Goal: Task Accomplishment & Management: Use online tool/utility

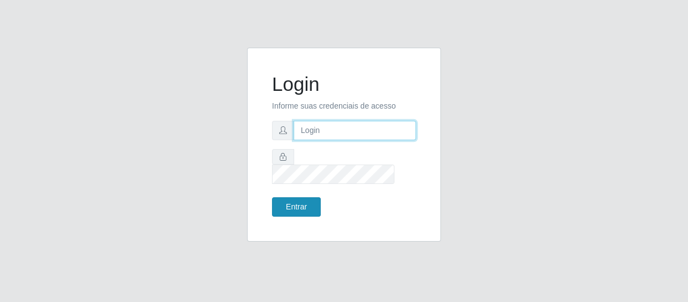
type input "[EMAIL_ADDRESS][DOMAIN_NAME]"
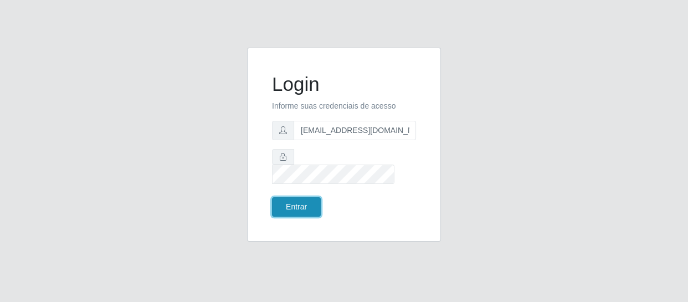
click at [298, 199] on button "Entrar" at bounding box center [296, 206] width 49 height 19
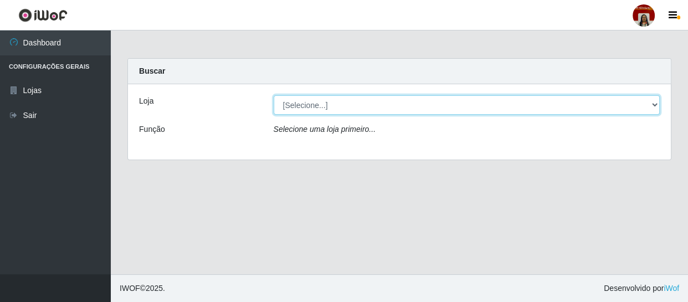
click at [332, 104] on select "[Selecione...] Mar Vermelho - Loja 04" at bounding box center [467, 104] width 387 height 19
select select "251"
click at [274, 95] on select "[Selecione...] Mar Vermelho - Loja 04" at bounding box center [467, 104] width 387 height 19
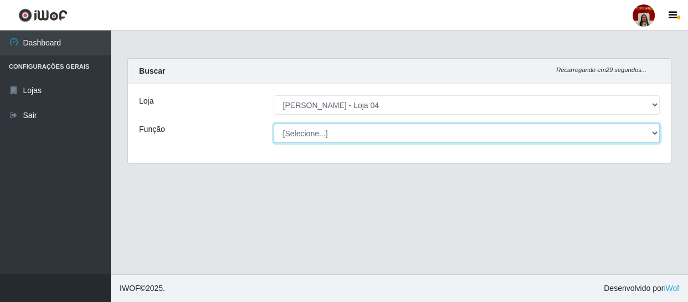
click at [656, 132] on select "[Selecione...] ASG ASG + ASG ++ Auxiliar de Depósito Auxiliar de Depósito + Aux…" at bounding box center [467, 132] width 387 height 19
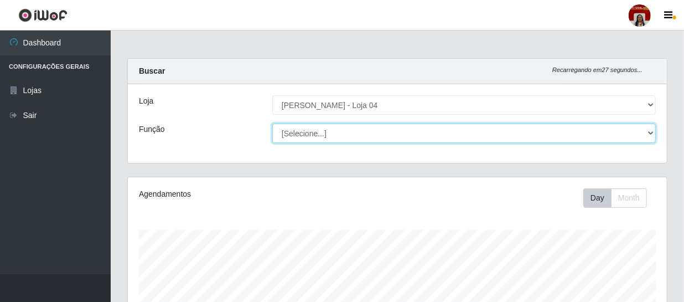
scroll to position [230, 539]
click at [272, 123] on select "[Selecione...] ASG ASG + ASG ++ Auxiliar de Depósito Auxiliar de Depósito + Aux…" at bounding box center [464, 132] width 384 height 19
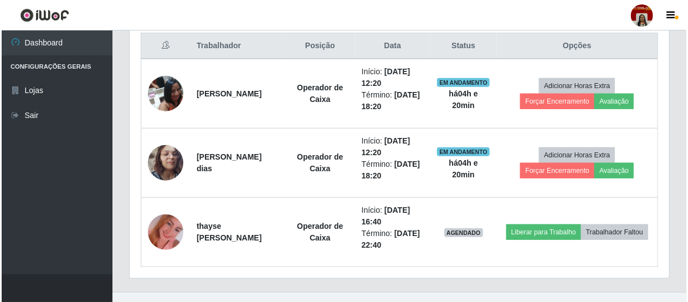
scroll to position [427, 0]
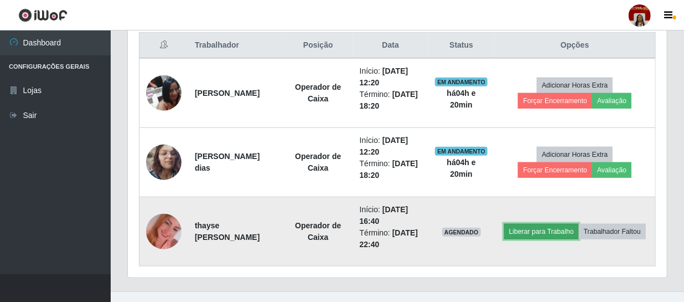
click at [579, 224] on button "Liberar para Trabalho" at bounding box center [541, 232] width 75 height 16
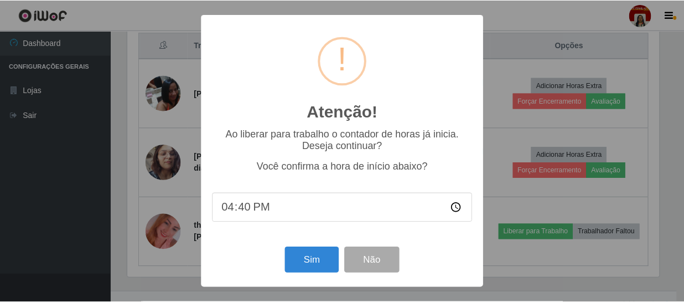
scroll to position [230, 534]
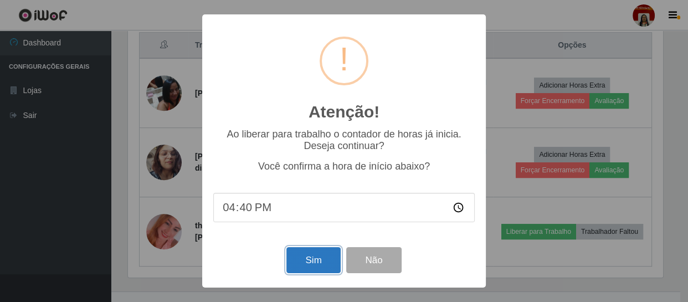
click at [323, 258] on button "Sim" at bounding box center [313, 260] width 54 height 26
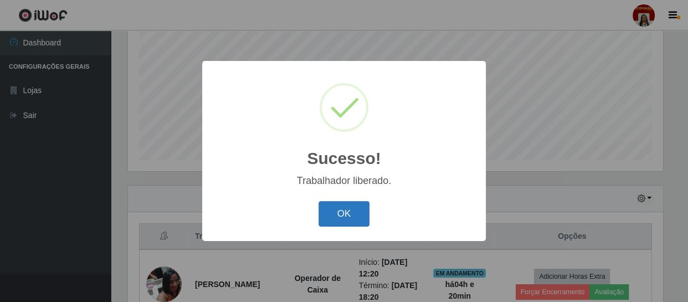
click at [347, 217] on button "OK" at bounding box center [343, 214] width 51 height 26
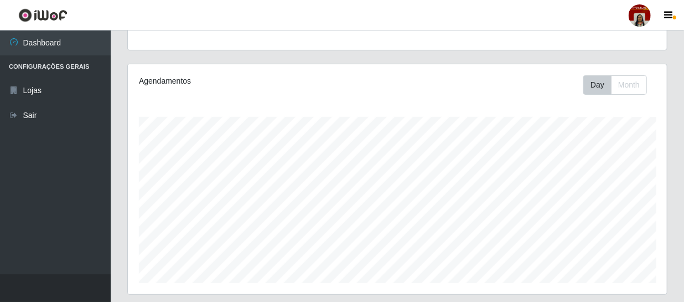
scroll to position [0, 0]
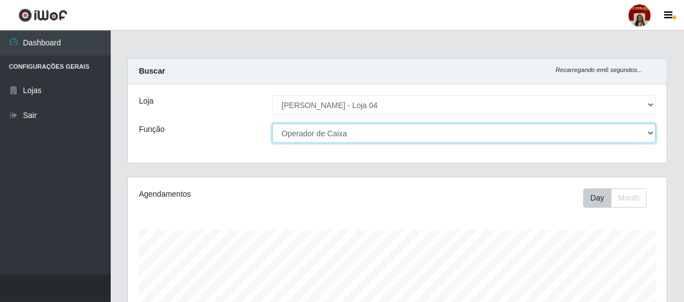
click at [364, 135] on select "[Selecione...] ASG ASG + ASG ++ Auxiliar de Depósito Auxiliar de Depósito + Aux…" at bounding box center [464, 132] width 384 height 19
select select "1"
click at [272, 123] on select "[Selecione...] ASG ASG + ASG ++ Auxiliar de Depósito Auxiliar de Depósito + Aux…" at bounding box center [464, 132] width 384 height 19
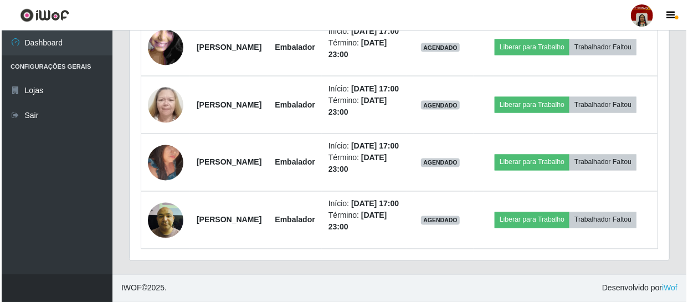
scroll to position [889, 0]
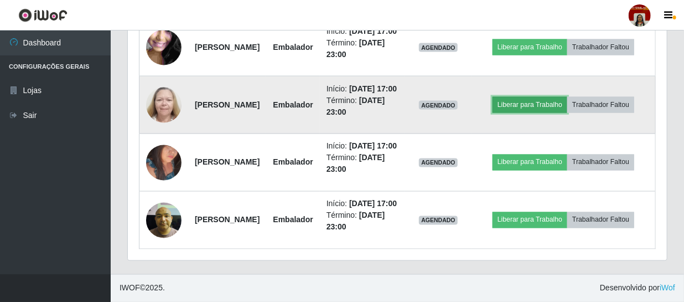
click at [550, 112] on button "Liberar para Trabalho" at bounding box center [530, 105] width 75 height 16
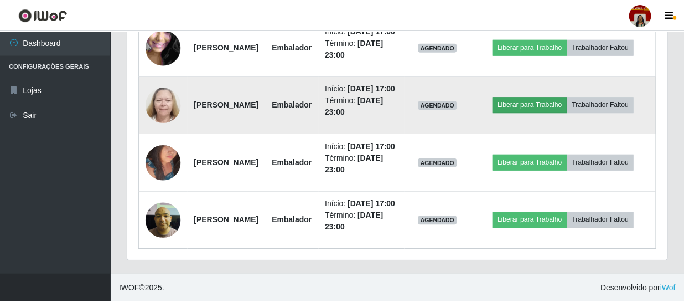
scroll to position [230, 534]
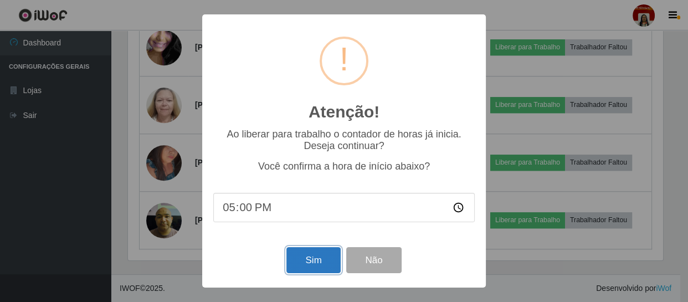
click at [322, 260] on button "Sim" at bounding box center [313, 260] width 54 height 26
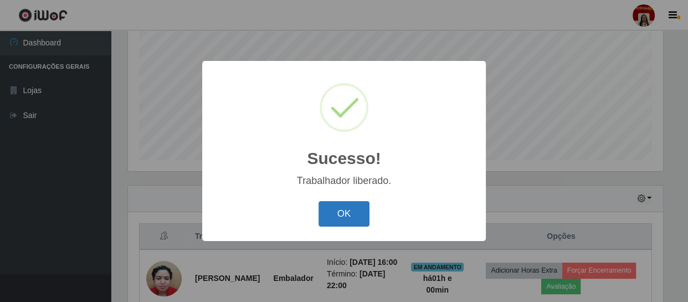
click at [355, 213] on button "OK" at bounding box center [343, 214] width 51 height 26
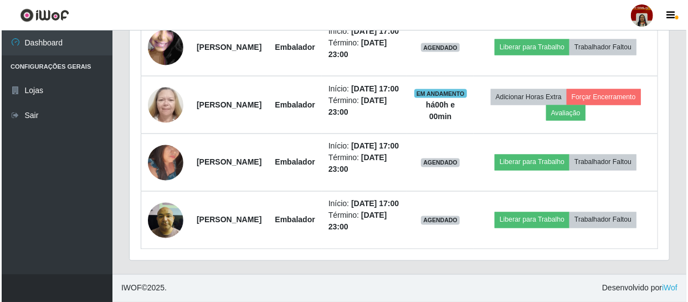
scroll to position [897, 0]
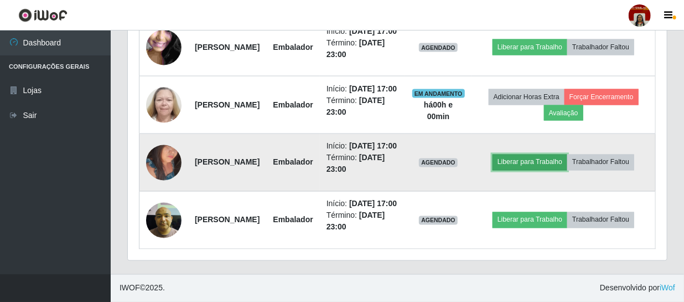
click at [561, 170] on button "Liberar para Trabalho" at bounding box center [530, 162] width 75 height 16
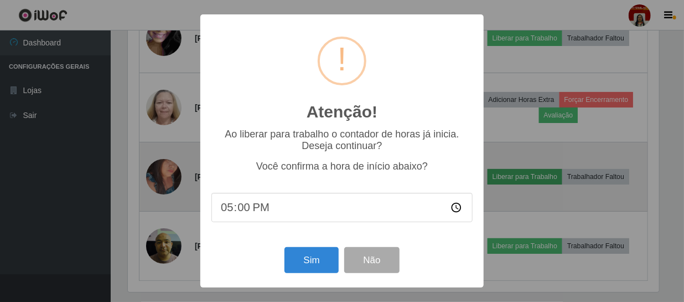
scroll to position [230, 534]
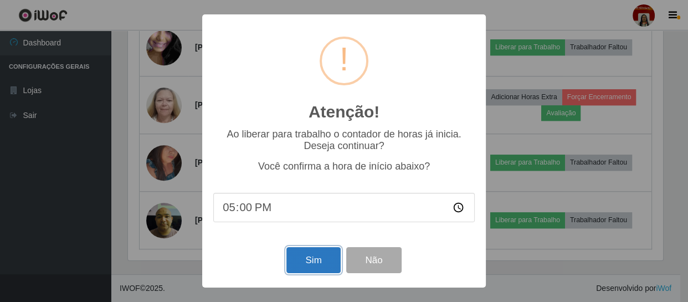
click at [313, 259] on button "Sim" at bounding box center [313, 260] width 54 height 26
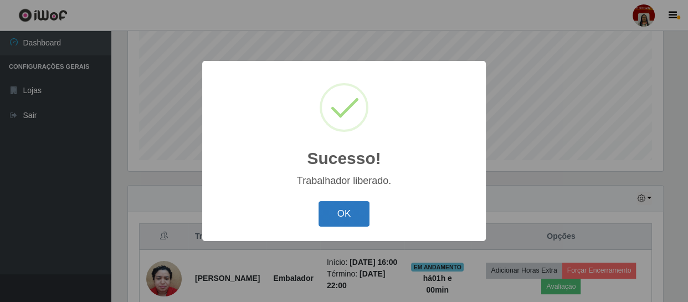
click at [332, 210] on button "OK" at bounding box center [343, 214] width 51 height 26
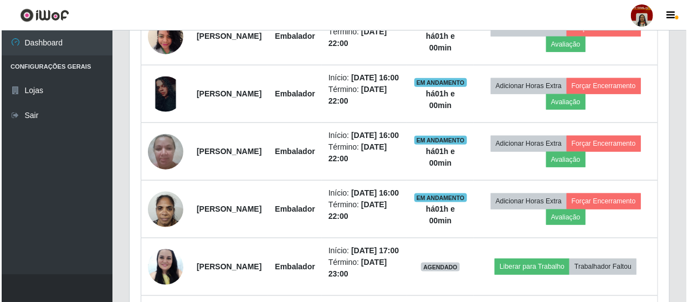
scroll to position [928, 0]
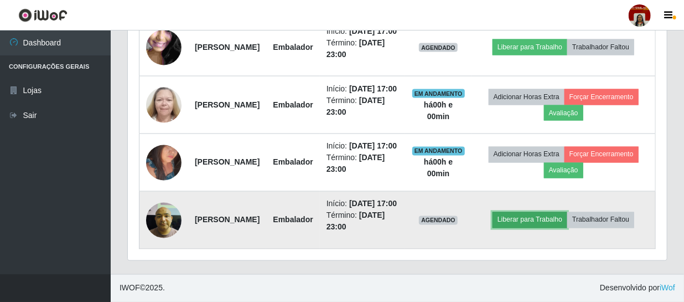
click at [551, 216] on button "Liberar para Trabalho" at bounding box center [530, 220] width 75 height 16
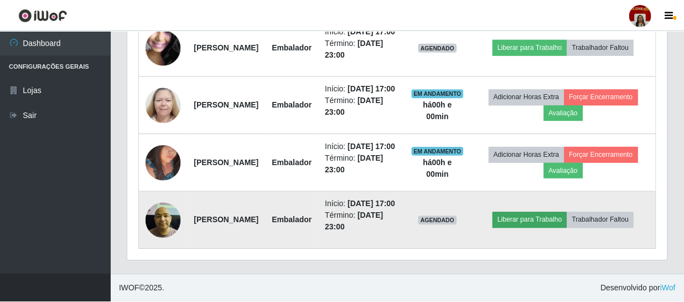
scroll to position [230, 534]
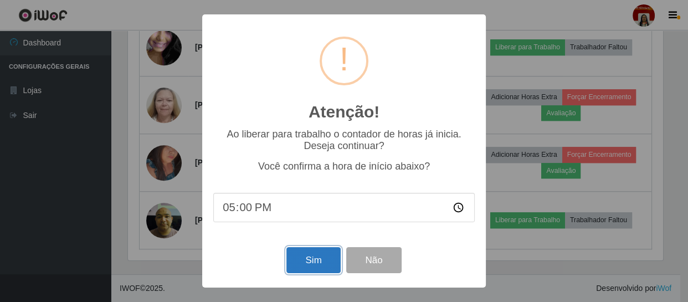
click at [316, 264] on button "Sim" at bounding box center [313, 260] width 54 height 26
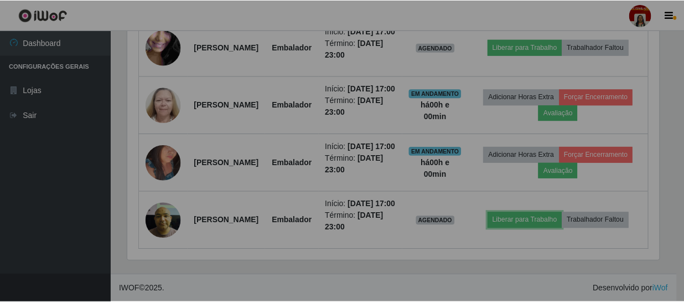
scroll to position [0, 0]
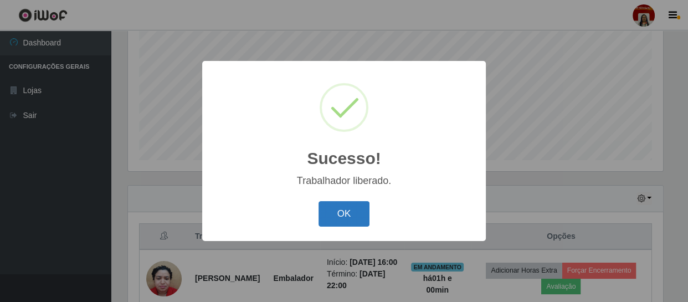
click at [359, 218] on button "OK" at bounding box center [343, 214] width 51 height 26
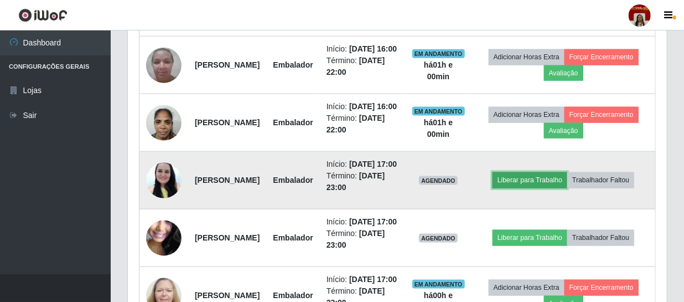
click at [552, 188] on button "Liberar para Trabalho" at bounding box center [530, 180] width 75 height 16
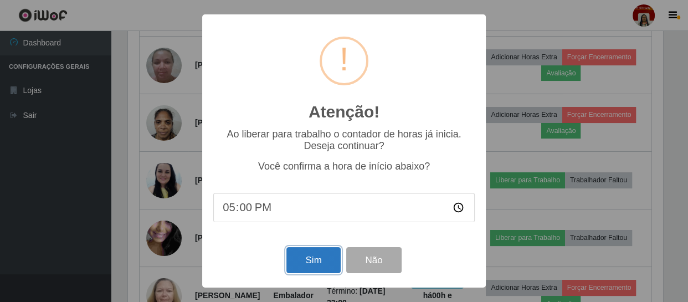
click at [310, 254] on button "Sim" at bounding box center [313, 260] width 54 height 26
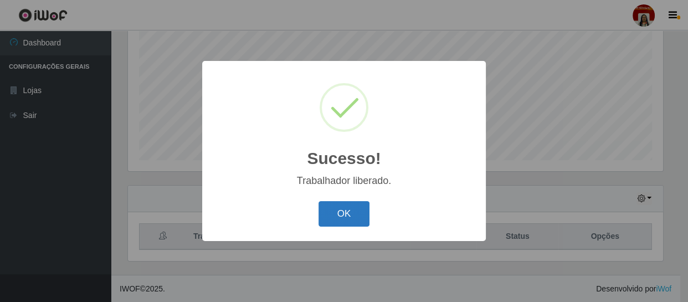
click at [353, 220] on button "OK" at bounding box center [343, 214] width 51 height 26
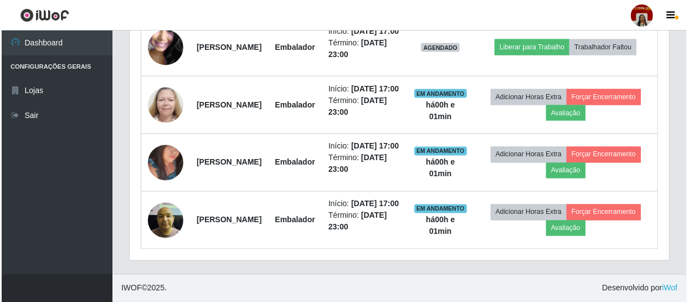
scroll to position [839, 0]
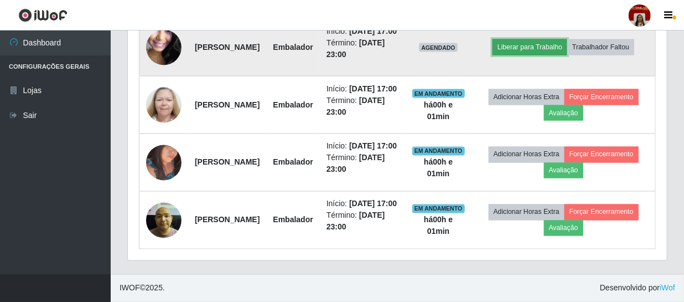
click at [554, 55] on button "Liberar para Trabalho" at bounding box center [530, 47] width 75 height 16
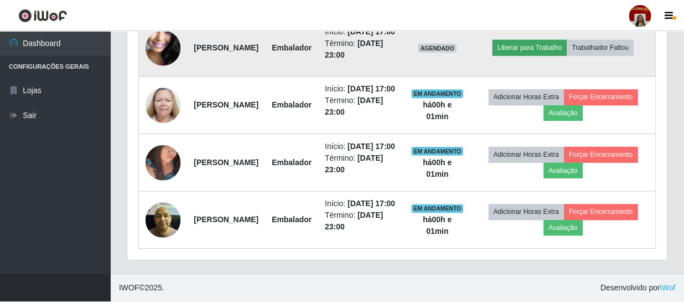
scroll to position [230, 534]
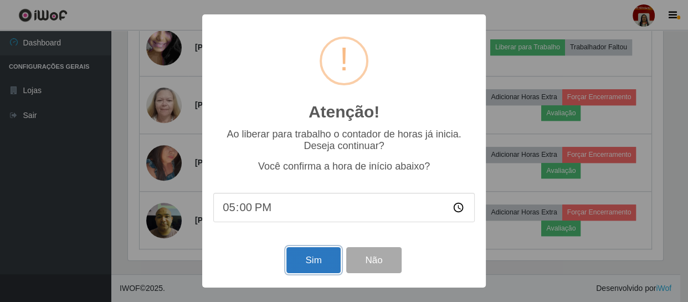
click at [326, 259] on button "Sim" at bounding box center [313, 260] width 54 height 26
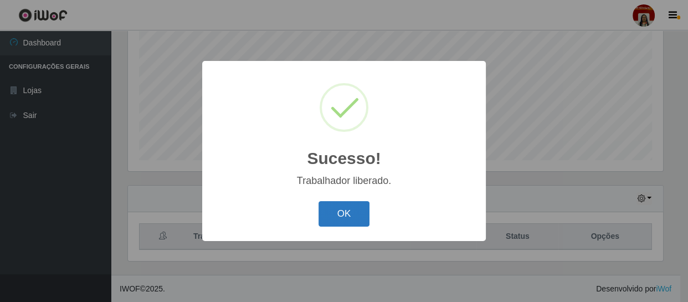
click at [350, 213] on button "OK" at bounding box center [343, 214] width 51 height 26
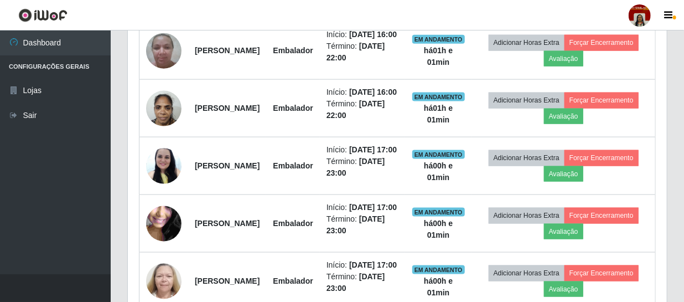
scroll to position [686, 0]
